Goal: Check status: Check status

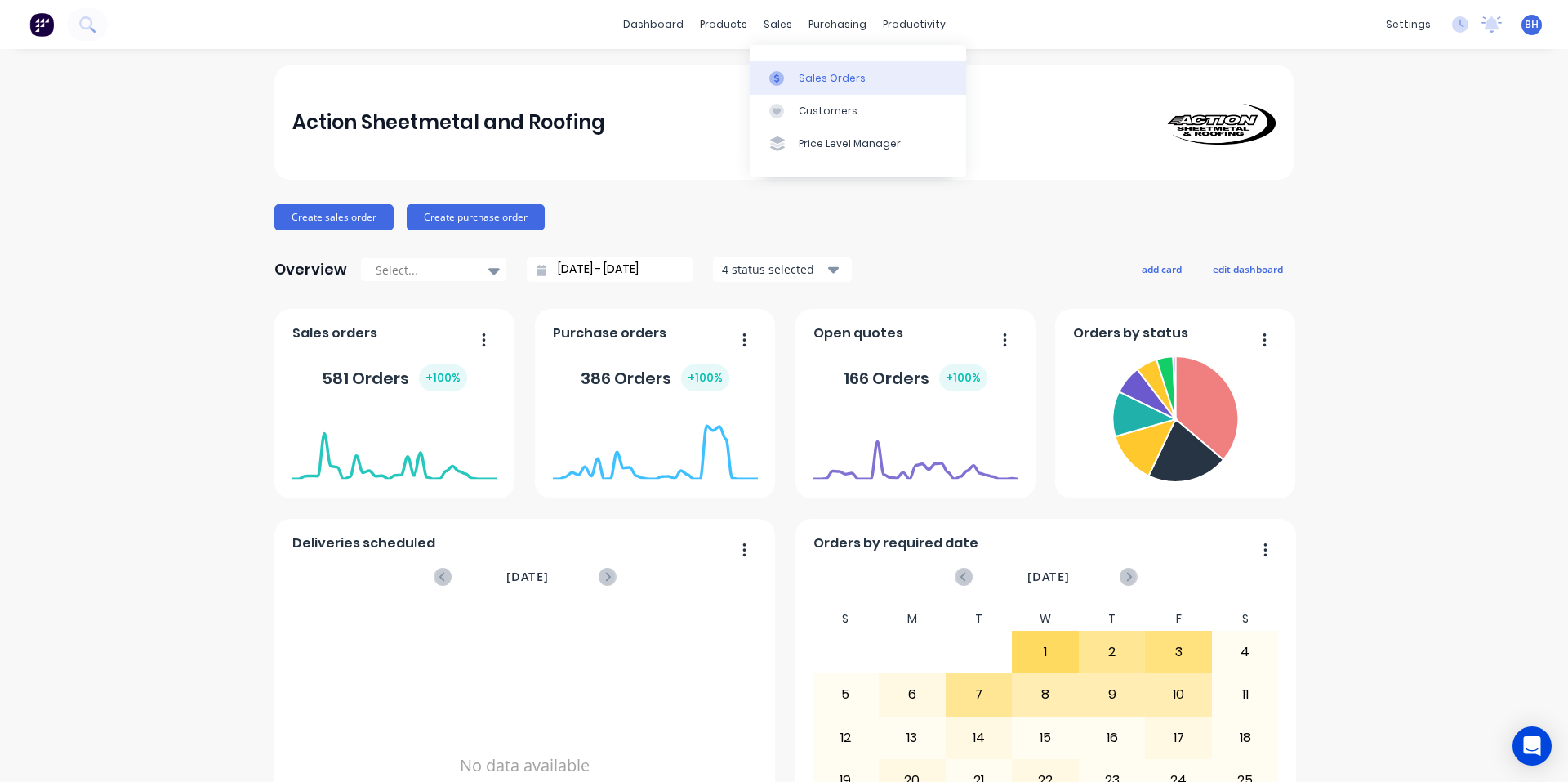
click at [813, 79] on div "Sales Orders" at bounding box center [832, 78] width 67 height 15
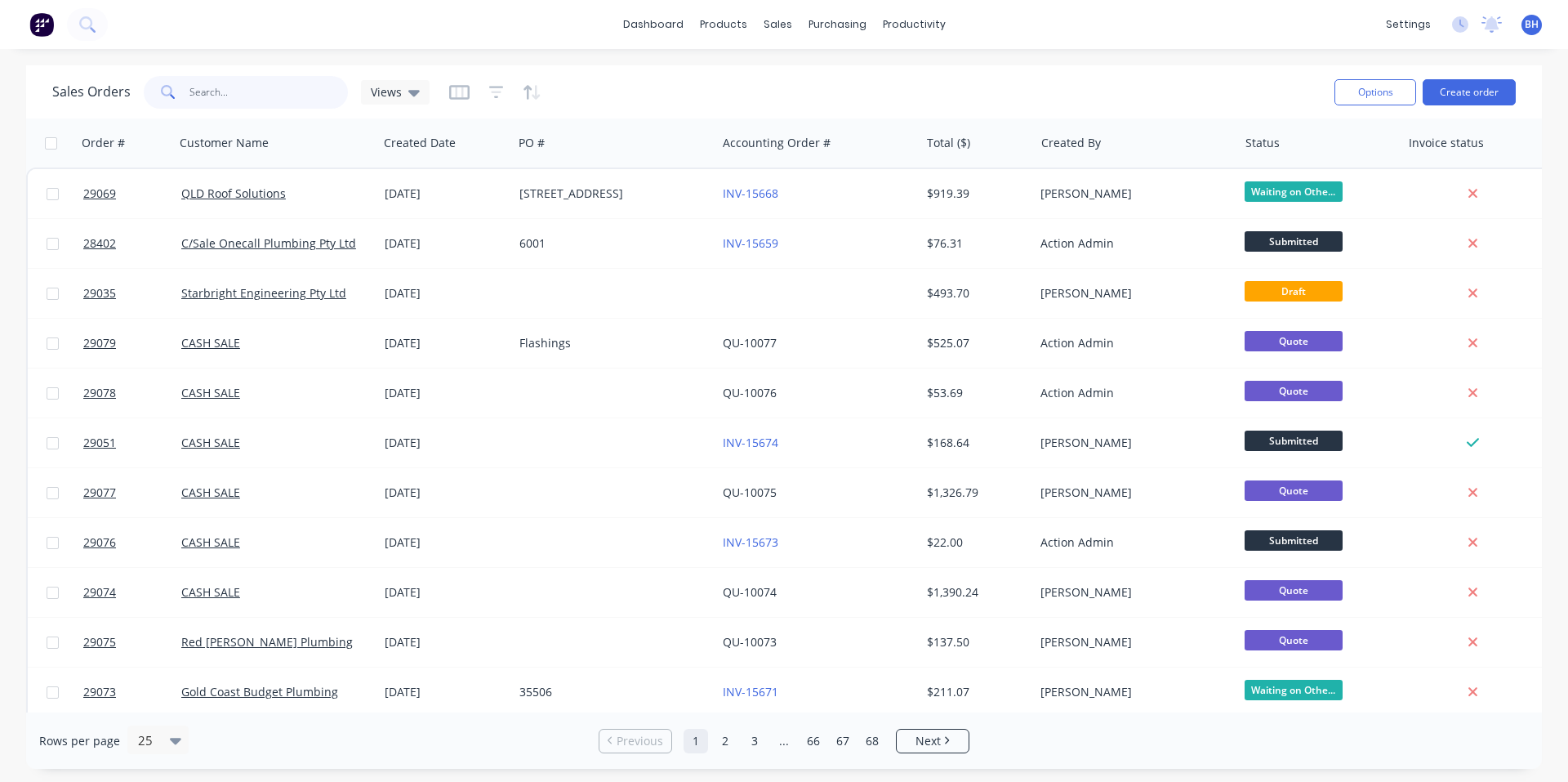
click at [249, 93] on input "text" at bounding box center [268, 93] width 159 height 33
type input "28955"
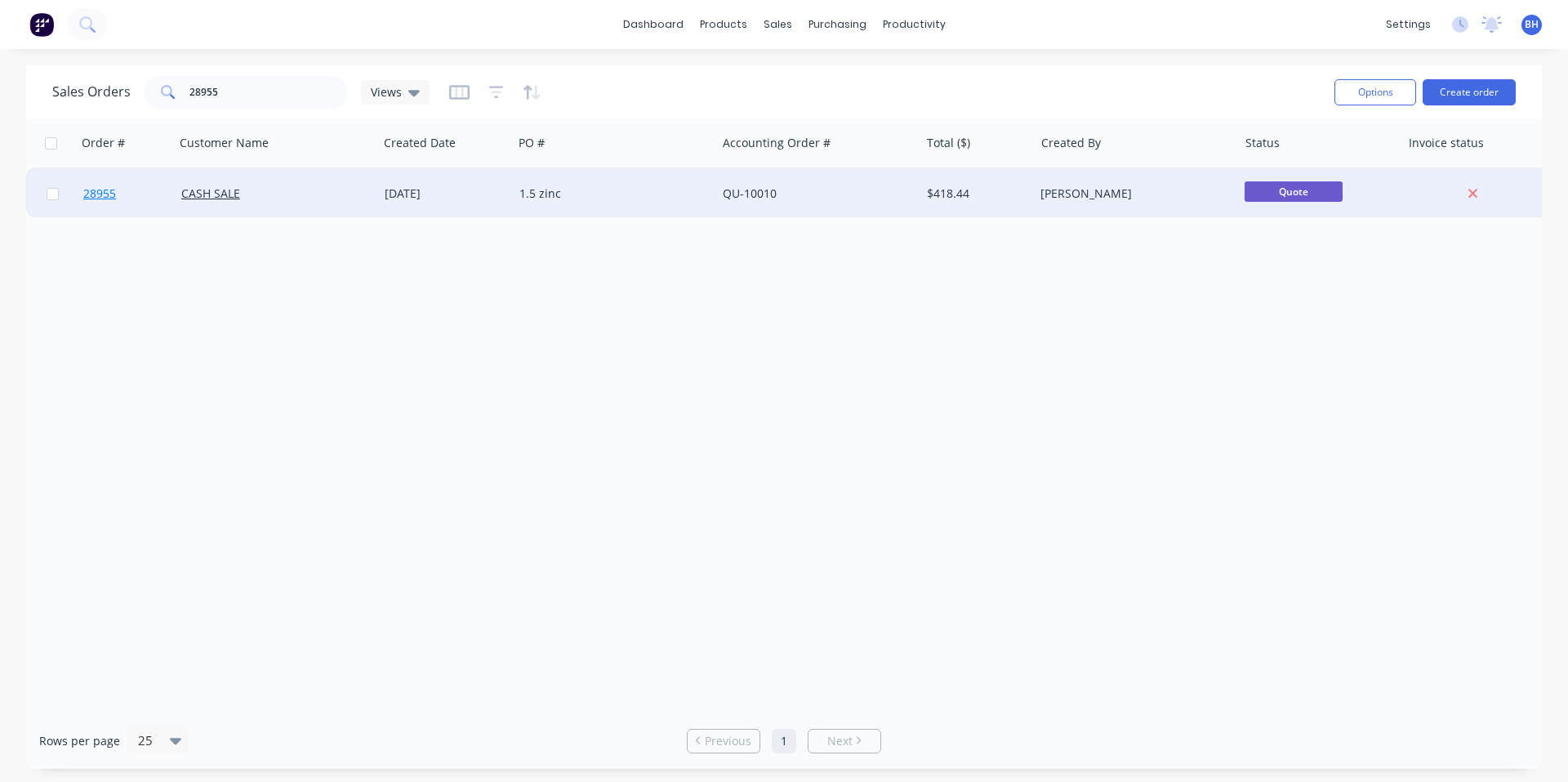
click at [118, 199] on link "28955" at bounding box center [132, 193] width 98 height 49
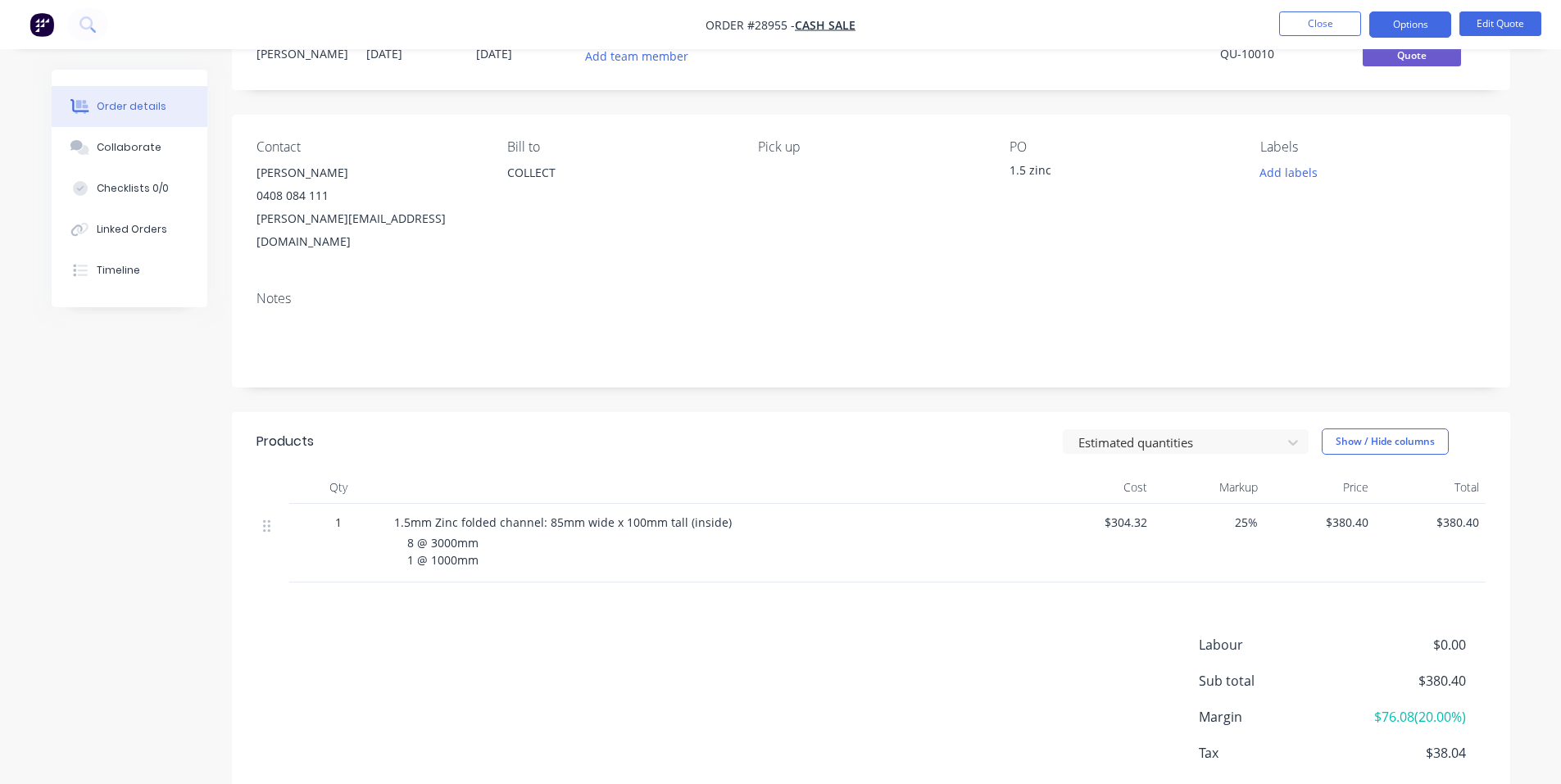
scroll to position [134, 0]
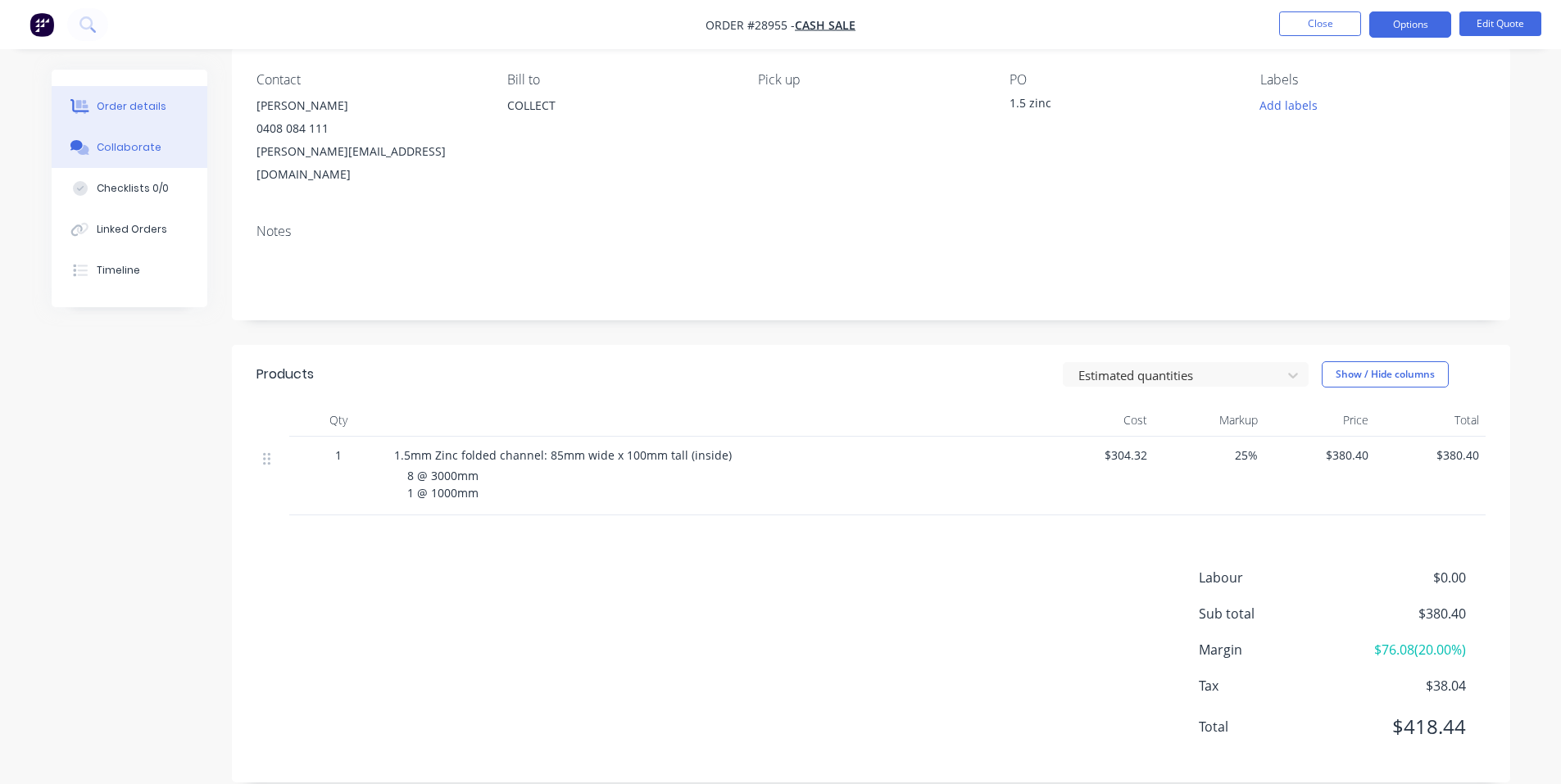
click at [126, 130] on button "Collaborate" at bounding box center [129, 148] width 156 height 41
